Goal: Check status: Check status

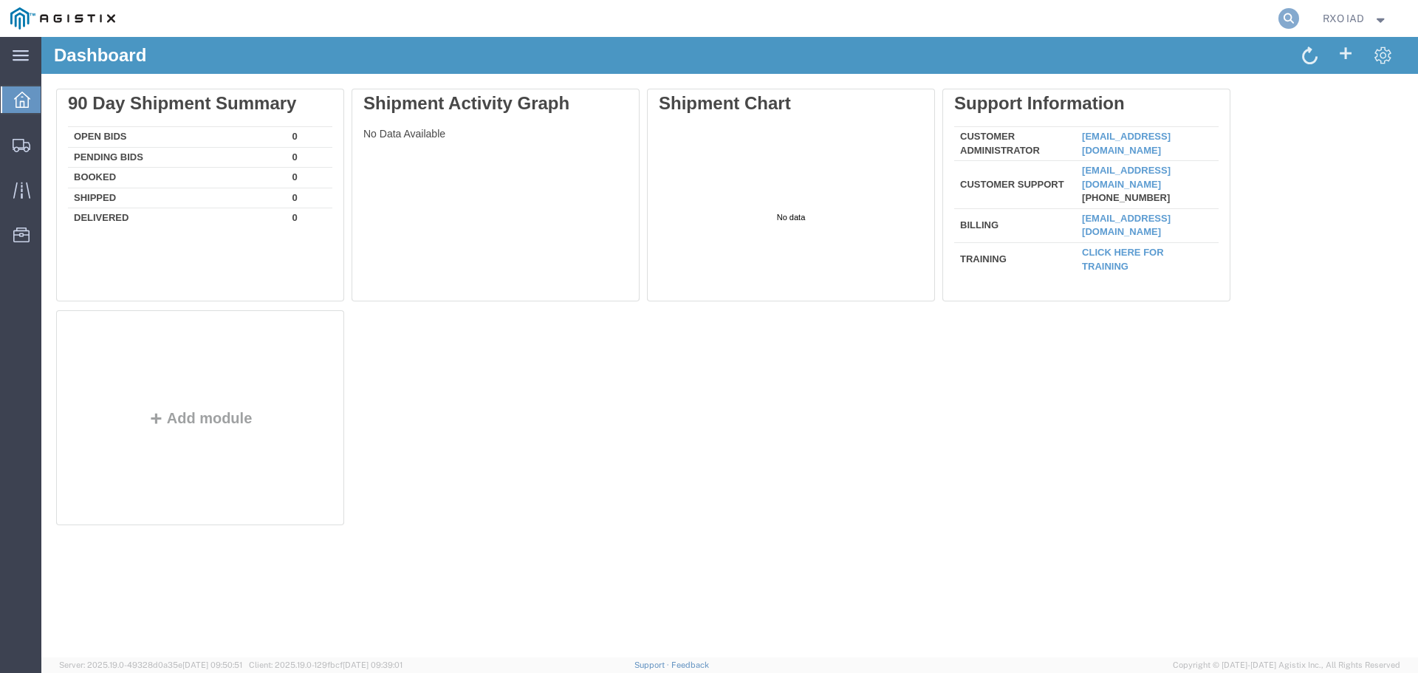
click at [1294, 27] on icon at bounding box center [1289, 18] width 21 height 21
click at [931, 8] on input "search" at bounding box center [1054, 18] width 449 height 35
type input "56836984"
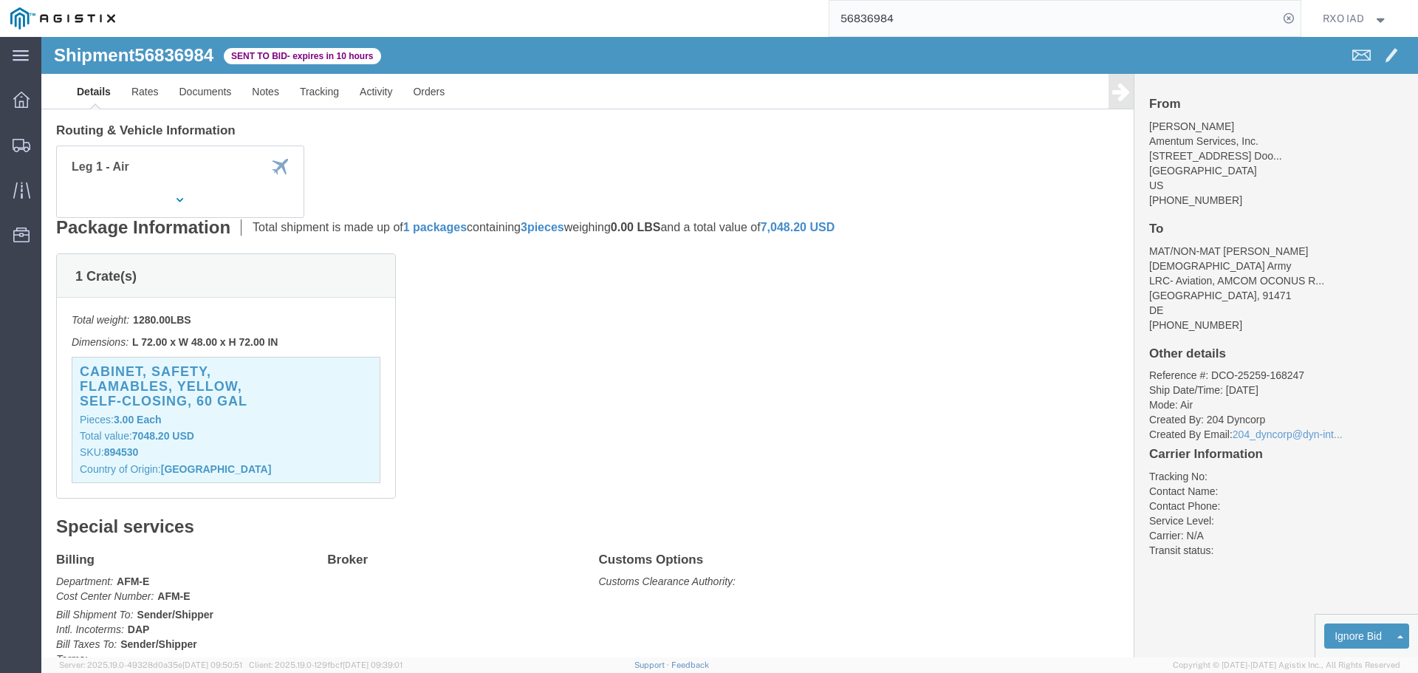
scroll to position [70, 0]
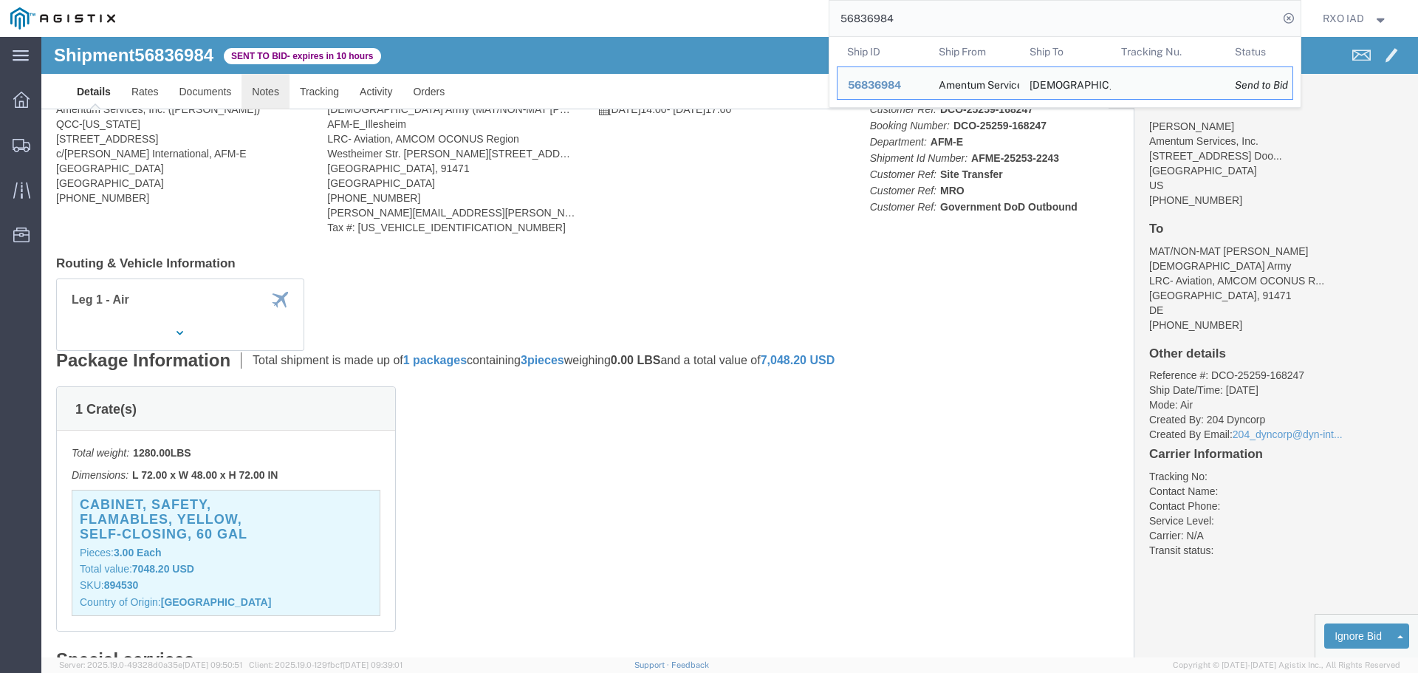
click link "Notes"
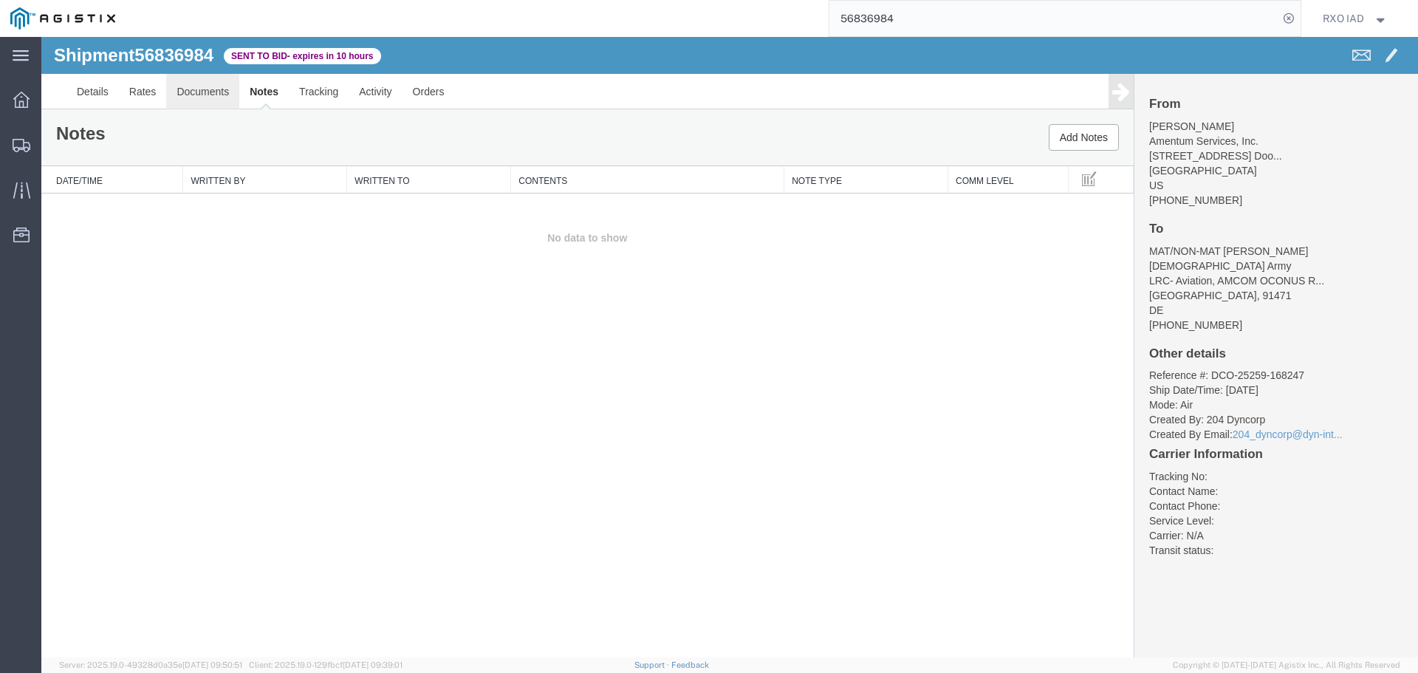
click at [195, 94] on link "Documents" at bounding box center [202, 91] width 73 height 35
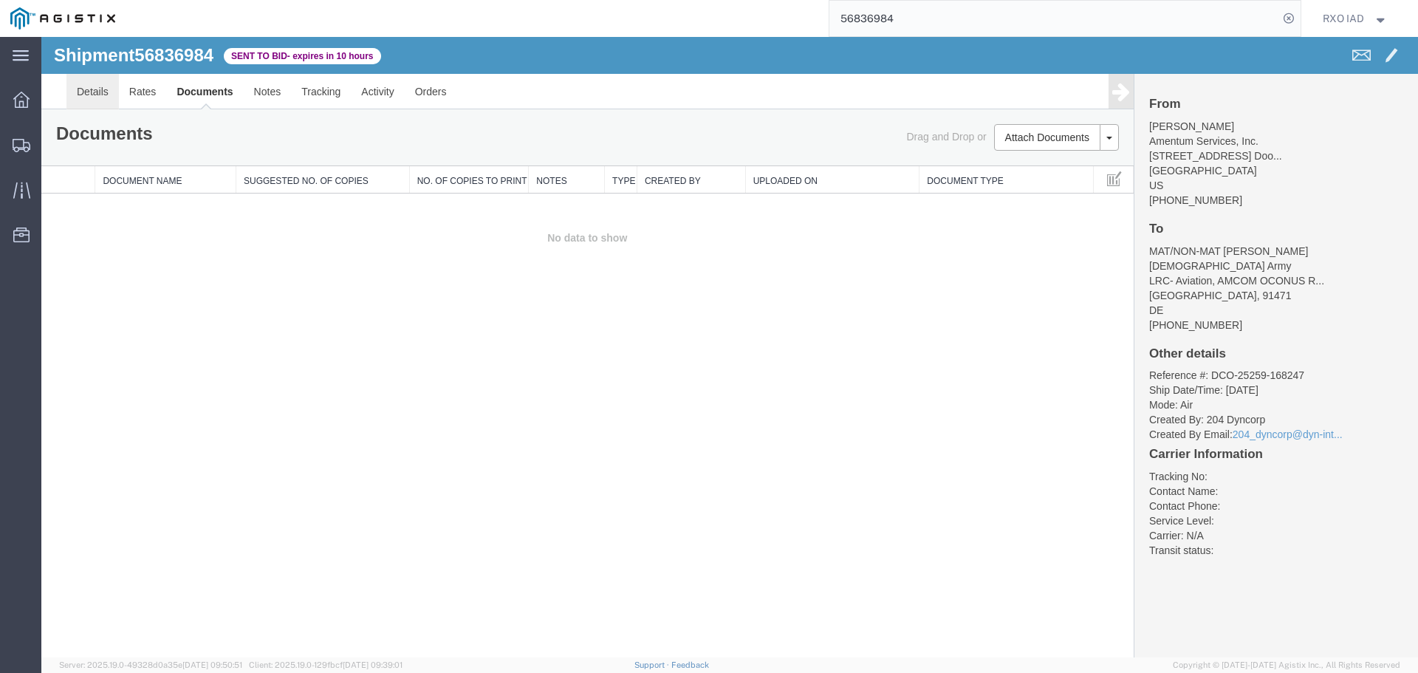
click at [100, 95] on link "Details" at bounding box center [92, 91] width 52 height 35
